Goal: Information Seeking & Learning: Learn about a topic

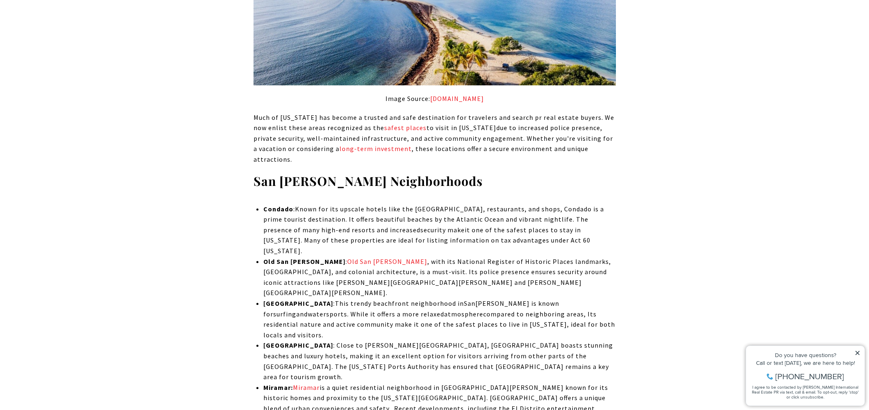
scroll to position [1597, 0]
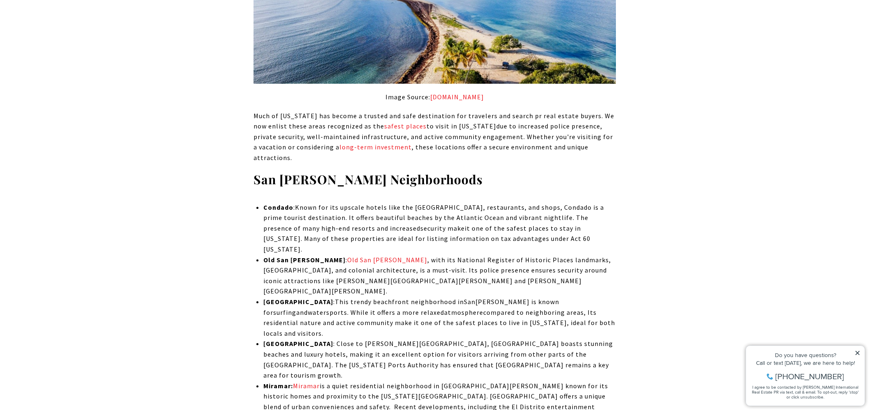
click at [363, 203] on span "Known for its upscale hotels like the [GEOGRAPHIC_DATA], restaurants, and shops…" at bounding box center [433, 228] width 340 height 50
click at [283, 203] on strong "Condado" at bounding box center [278, 207] width 30 height 8
copy strong "Condado"
click at [347, 256] on span "Old San [PERSON_NAME]" at bounding box center [387, 260] width 80 height 8
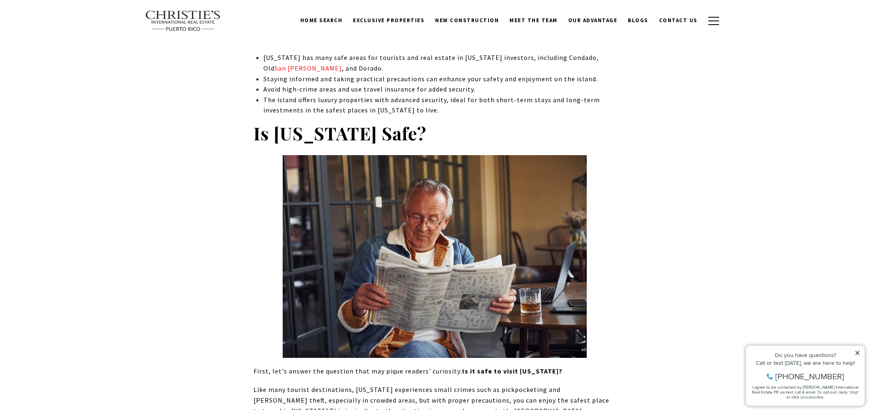
scroll to position [120, 0]
